Goal: Transaction & Acquisition: Purchase product/service

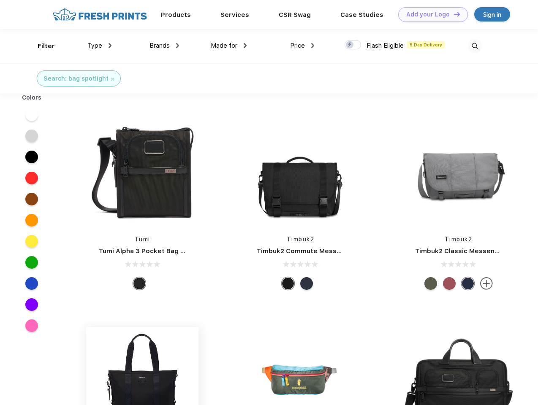
scroll to position [0, 0]
click at [430, 14] on link "Add your Logo Design Tool" at bounding box center [433, 14] width 70 height 15
click at [0, 0] on div "Design Tool" at bounding box center [0, 0] width 0 height 0
click at [453, 14] on link "Add your Logo Design Tool" at bounding box center [433, 14] width 70 height 15
click at [41, 46] on div "Filter" at bounding box center [46, 46] width 17 height 10
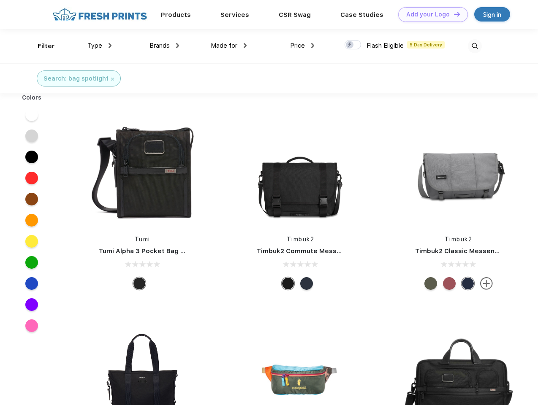
click at [100, 46] on span "Type" at bounding box center [94, 46] width 15 height 8
click at [164, 46] on span "Brands" at bounding box center [159, 46] width 20 height 8
click at [229, 46] on span "Made for" at bounding box center [224, 46] width 27 height 8
click at [302, 46] on span "Price" at bounding box center [297, 46] width 15 height 8
click at [353, 45] on div at bounding box center [352, 44] width 16 height 9
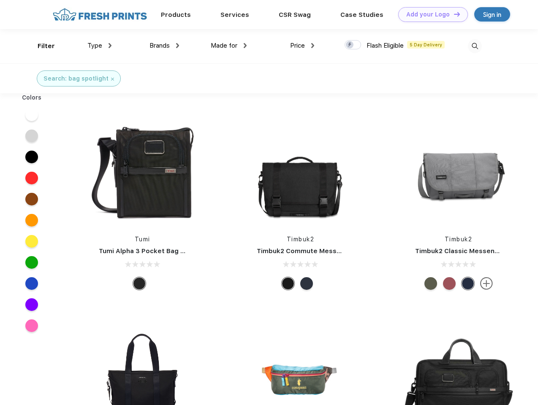
click at [350, 45] on input "checkbox" at bounding box center [346, 42] width 5 height 5
click at [474, 46] on img at bounding box center [475, 46] width 14 height 14
